Goal: Task Accomplishment & Management: Manage account settings

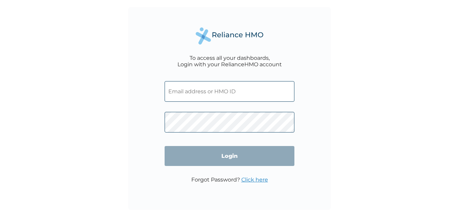
type input "biomax2209@gmail.com"
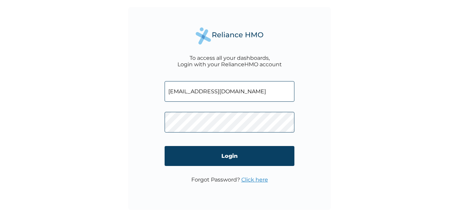
click at [269, 95] on input "biomax2209@gmail.com" at bounding box center [230, 91] width 130 height 21
click at [339, 151] on div "To access all your dashboards, Login with your RelianceHMO account biomax2209@g…" at bounding box center [229, 108] width 459 height 217
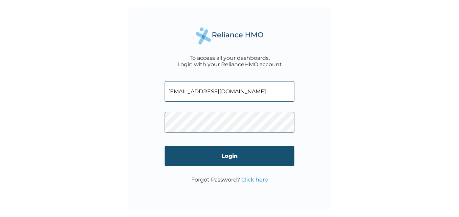
click at [243, 160] on input "Login" at bounding box center [230, 156] width 130 height 20
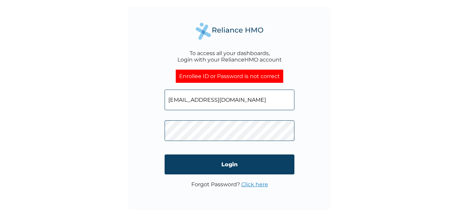
click at [142, 140] on div "To access all your dashboards, Login with your RelianceHMO account Enrollee ID …" at bounding box center [229, 108] width 203 height 203
click at [313, 133] on div "To access all your dashboards, Login with your RelianceHMO account Enrollee ID …" at bounding box center [229, 108] width 203 height 203
click at [243, 99] on input "biomax2209@gmail.com" at bounding box center [230, 100] width 130 height 21
click at [316, 116] on div "To access all your dashboards, Login with your RelianceHMO account Enrollee ID …" at bounding box center [229, 108] width 203 height 203
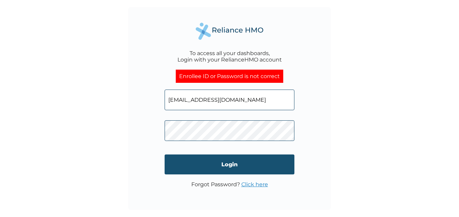
click at [229, 167] on input "Login" at bounding box center [230, 165] width 130 height 20
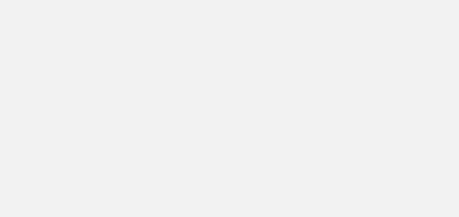
click at [44, 53] on div at bounding box center [229, 108] width 459 height 217
click at [175, 63] on div at bounding box center [229, 108] width 459 height 217
